Goal: Ask a question: Seek information or help from site administrators or community

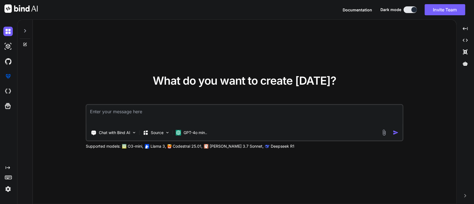
type textarea "x"
type textarea "h"
type textarea "x"
type textarea "hi"
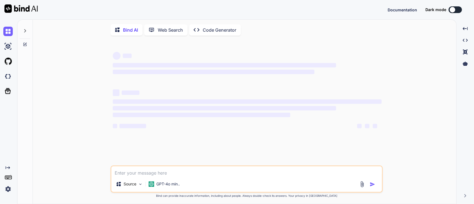
click at [458, 8] on button at bounding box center [455, 9] width 13 height 7
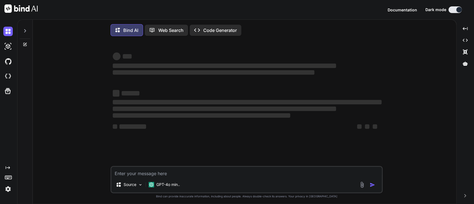
click at [458, 8] on div at bounding box center [460, 10] width 6 height 6
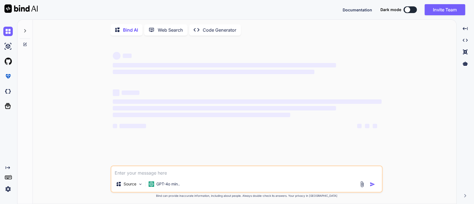
click at [412, 9] on button at bounding box center [410, 9] width 13 height 7
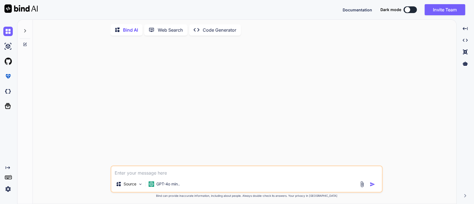
type textarea "x"
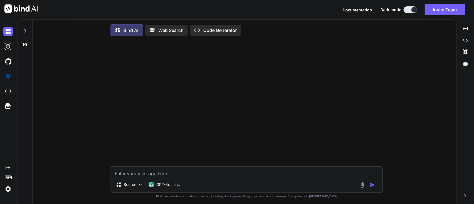
click at [146, 175] on textarea at bounding box center [246, 172] width 271 height 10
type textarea "h"
type textarea "x"
type textarea "hi"
type textarea "x"
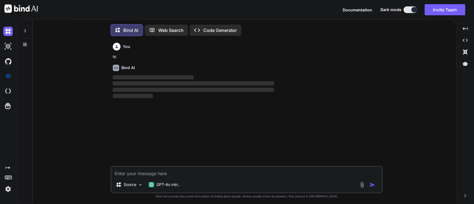
scroll to position [2, 0]
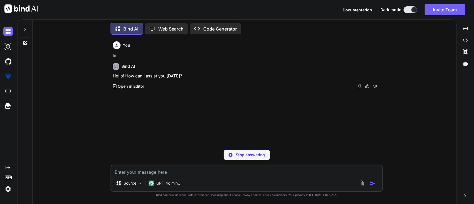
type textarea "x"
